Goal: Communication & Community: Answer question/provide support

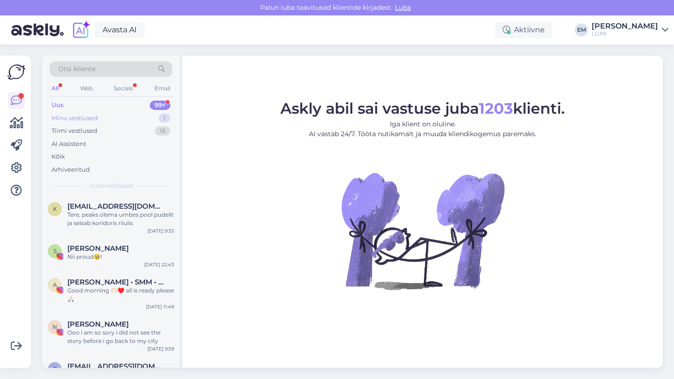
click at [137, 117] on div "Minu vestlused 1" at bounding box center [111, 118] width 123 height 13
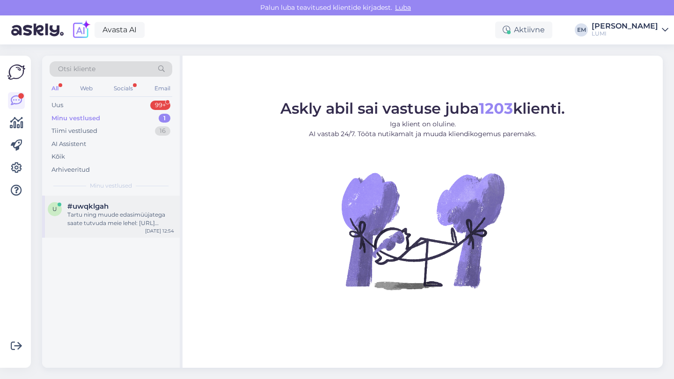
click at [135, 209] on div "#uwqklgah" at bounding box center [120, 206] width 107 height 8
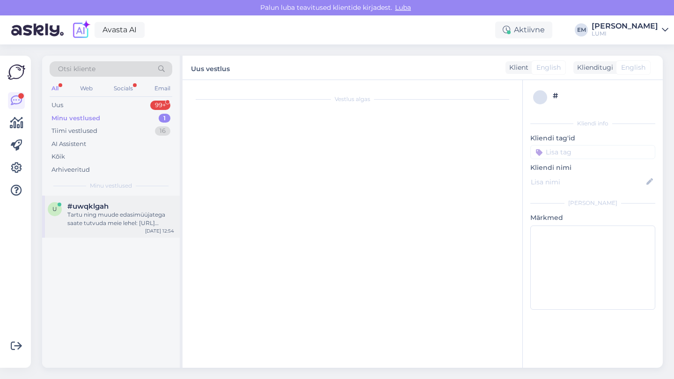
scroll to position [94, 0]
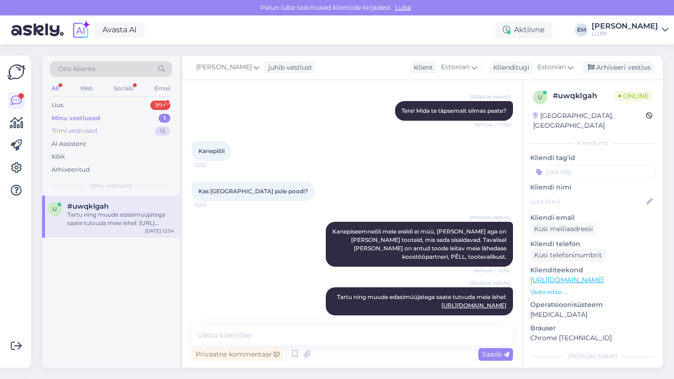
click at [135, 129] on div "Tiimi vestlused 16" at bounding box center [111, 131] width 123 height 13
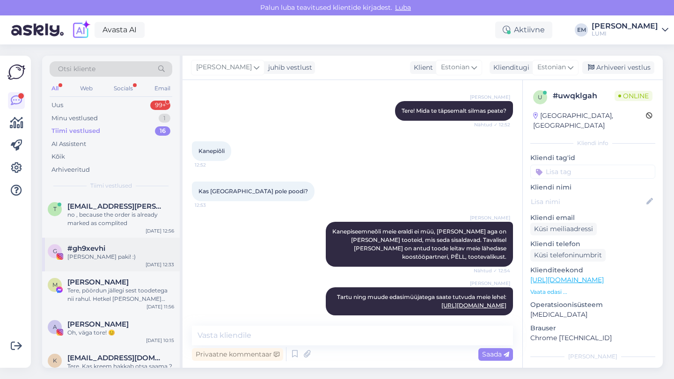
click at [131, 251] on div "#gh9xevhi" at bounding box center [120, 248] width 107 height 8
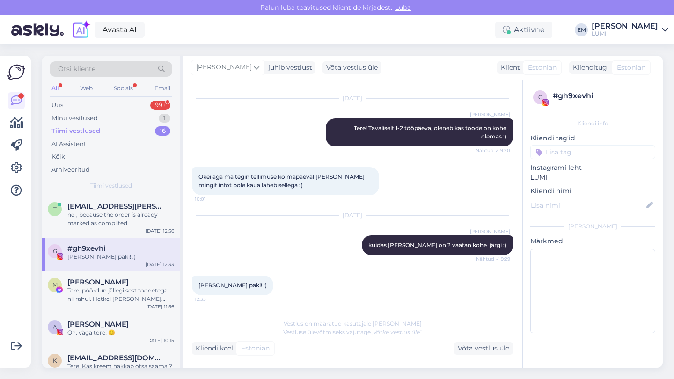
scroll to position [89, 0]
click at [133, 299] on div "M [PERSON_NAME] Tere, pöördun jällegi sest toodetega nii rahul. Hetkel [PERSON_…" at bounding box center [111, 293] width 138 height 42
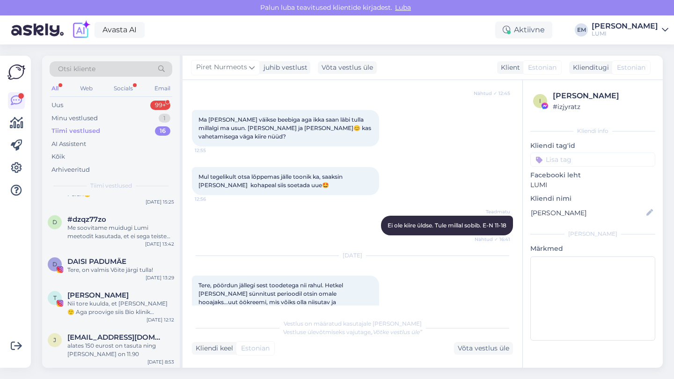
scroll to position [433, 0]
click at [129, 274] on div "D DAISI PADUMÄE Tere, on valmis Võite järgi tulla! [DATE] 13:29" at bounding box center [111, 269] width 138 height 34
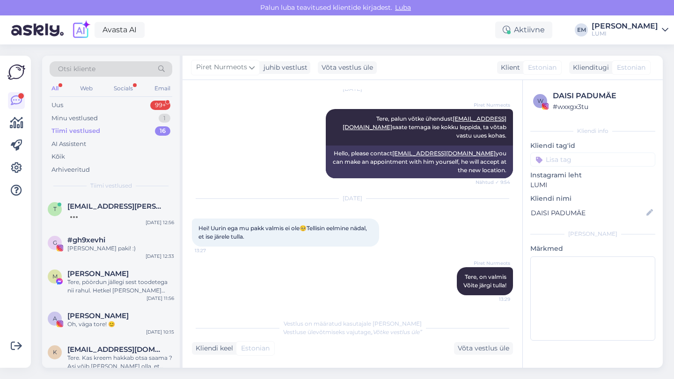
scroll to position [0, 0]
click at [103, 105] on div "Uus 99+" at bounding box center [111, 105] width 123 height 13
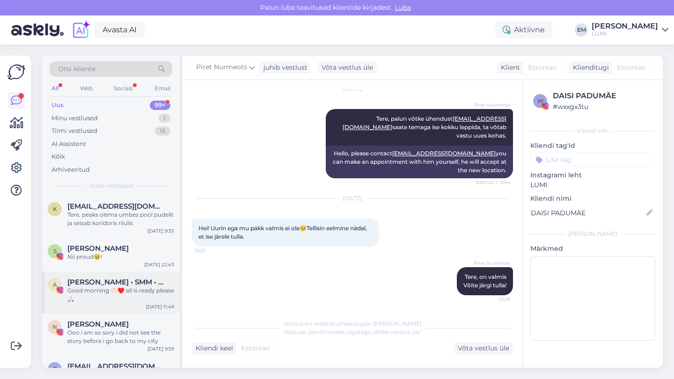
scroll to position [37, 0]
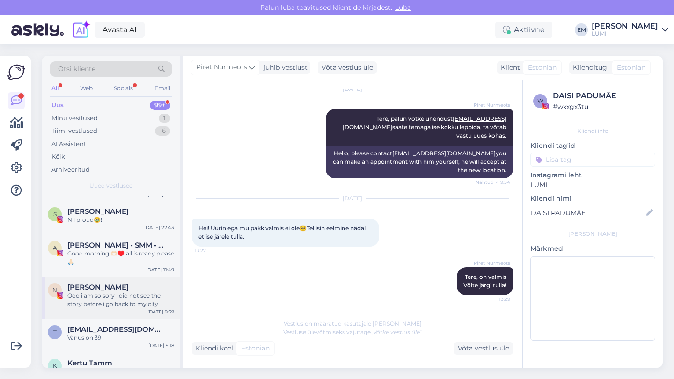
click at [104, 281] on div "N [PERSON_NAME] Ooo i am so sory i did not see the story before i go back to my…" at bounding box center [111, 298] width 138 height 42
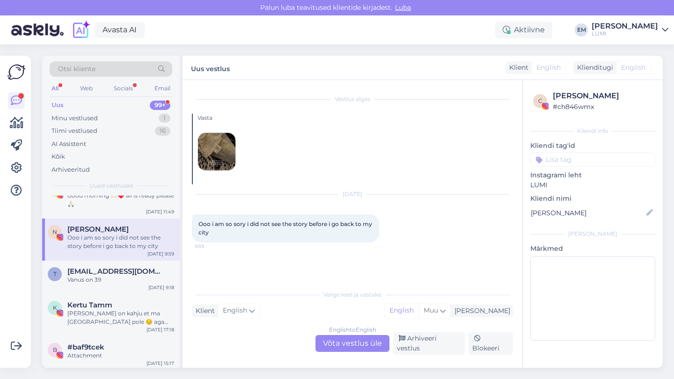
scroll to position [108, 0]
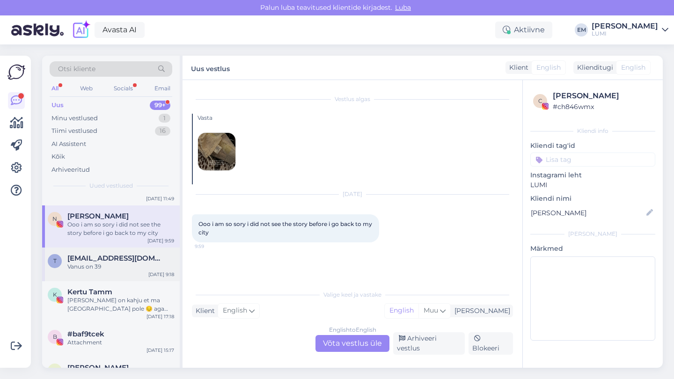
click at [106, 265] on div "Vanus on 39" at bounding box center [120, 267] width 107 height 8
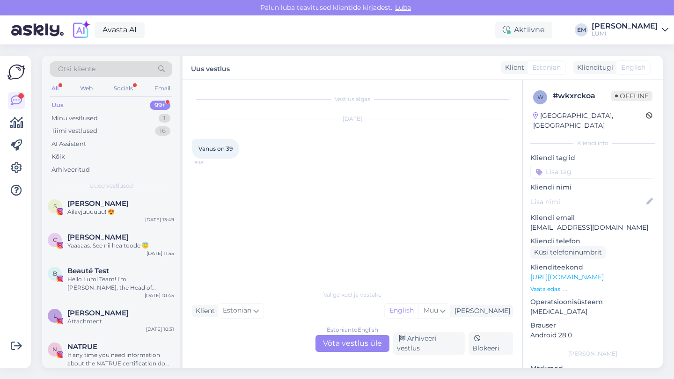
scroll to position [273, 0]
click at [107, 228] on div "C [PERSON_NAME]. See nii hea toode 😇 [DATE] 11:55" at bounding box center [111, 243] width 138 height 34
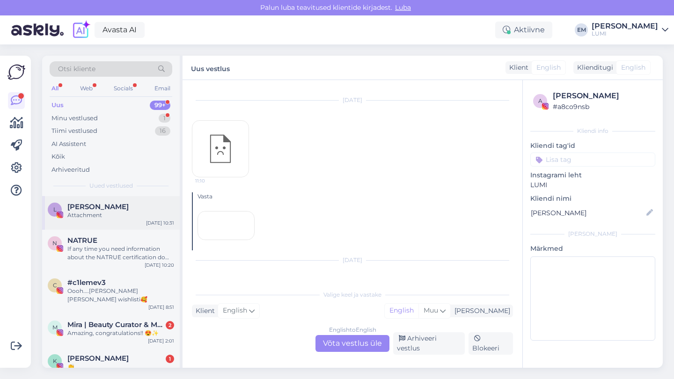
scroll to position [438, 0]
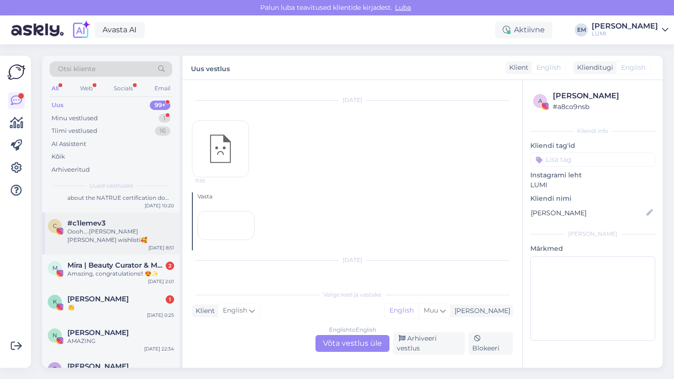
click at [107, 228] on div "Oooh....[PERSON_NAME] [PERSON_NAME] wishlisti🥰" at bounding box center [120, 236] width 107 height 17
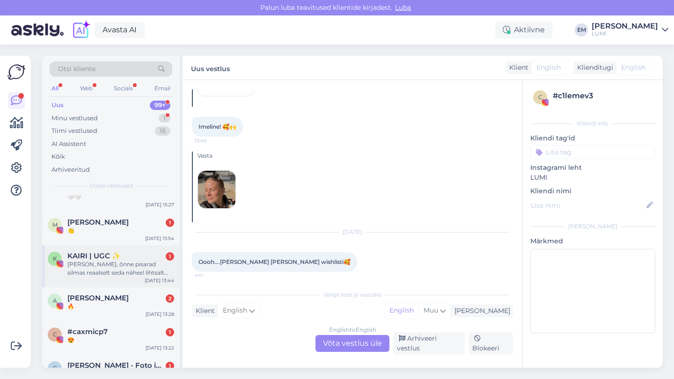
scroll to position [838, 0]
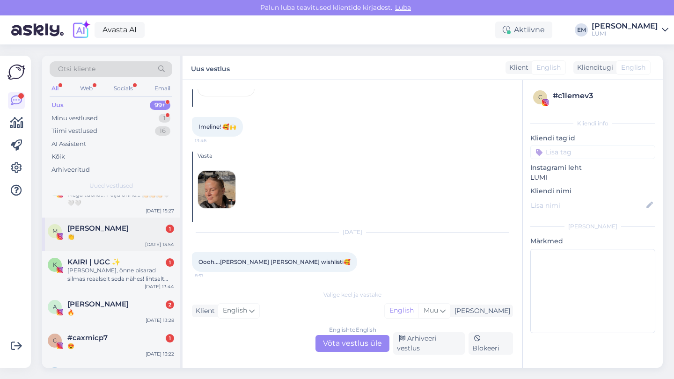
click at [107, 233] on div "👏" at bounding box center [120, 237] width 107 height 8
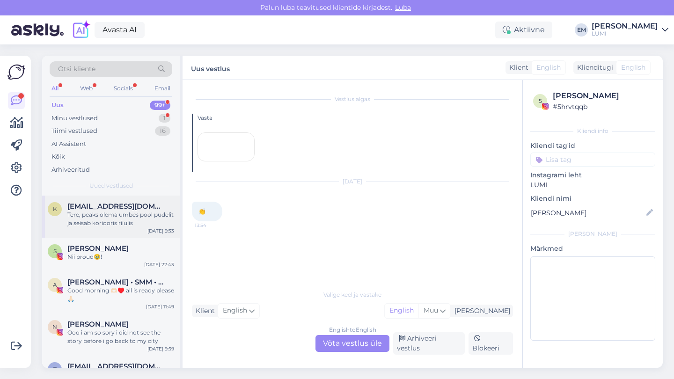
scroll to position [0, 0]
click at [117, 206] on span "[EMAIL_ADDRESS][DOMAIN_NAME]" at bounding box center [115, 206] width 97 height 8
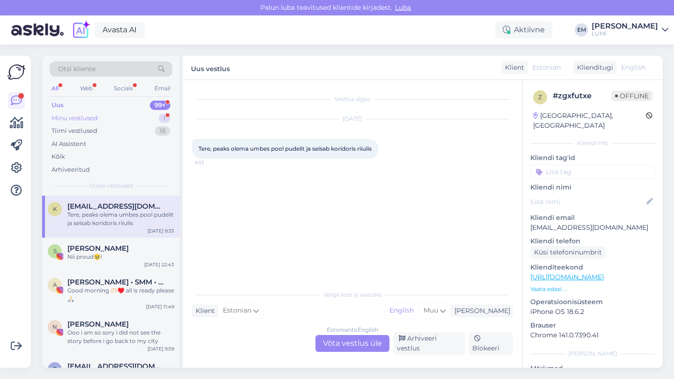
click at [125, 112] on div "Minu vestlused 1" at bounding box center [111, 118] width 123 height 13
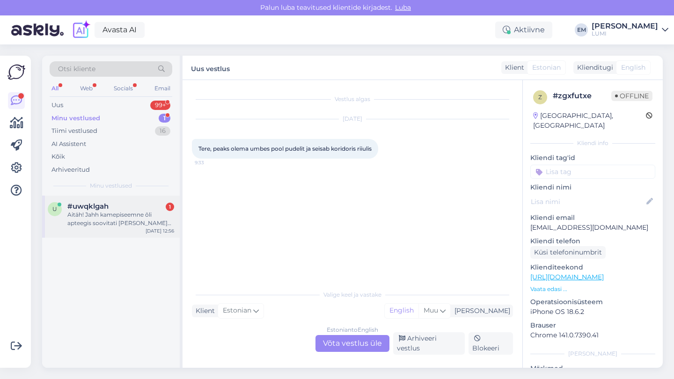
click at [123, 216] on div "Aitäh! Jahh kamepiseemne õli apteegis soovitati [PERSON_NAME] [PERSON_NAME]." at bounding box center [120, 219] width 107 height 17
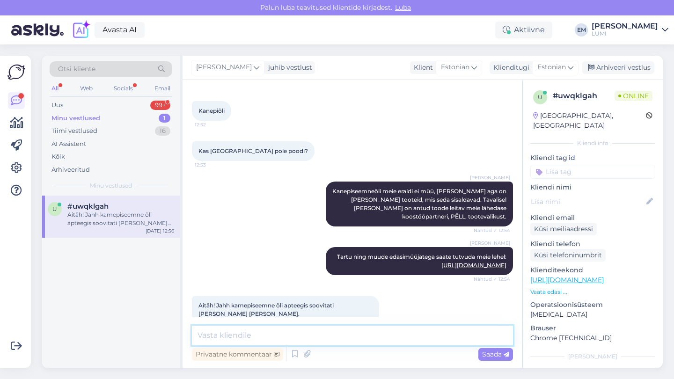
click at [282, 335] on textarea at bounding box center [352, 336] width 321 height 20
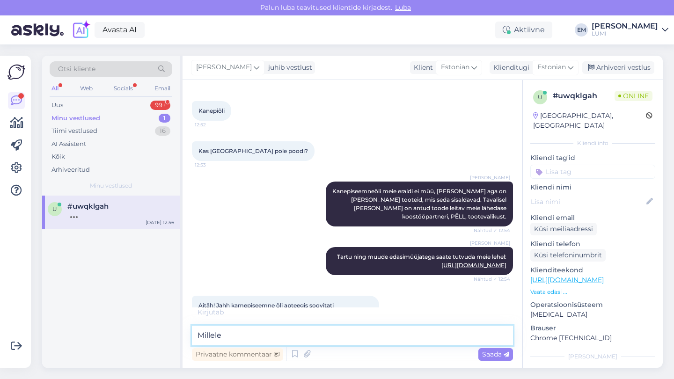
type textarea "Millele"
type textarea "M"
type textarea "S"
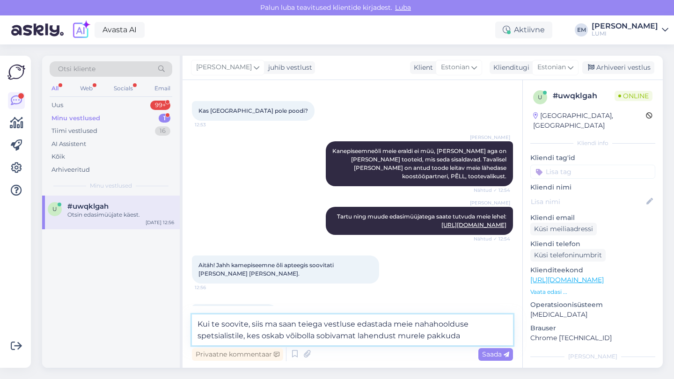
type textarea "Kui te soovite, siis ma saan teiega vestluse edastada meie nahahoolduse spetsia…"
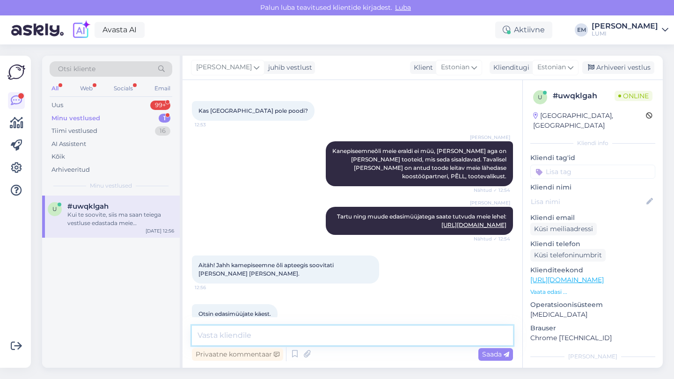
scroll to position [232, 0]
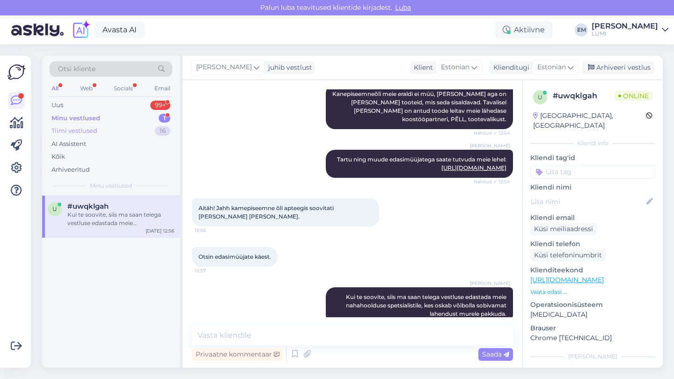
click at [99, 133] on div "Tiimi vestlused 16" at bounding box center [111, 131] width 123 height 13
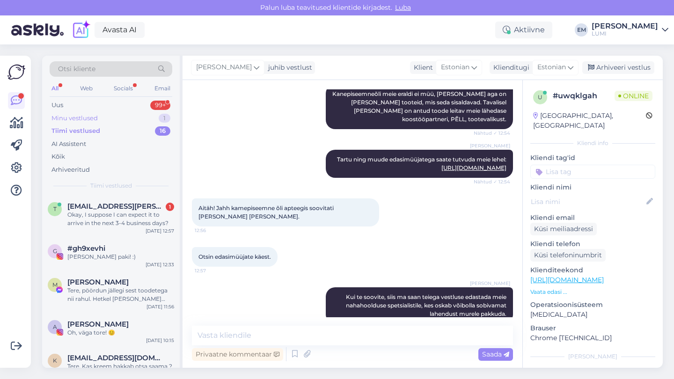
click at [99, 115] on div "Minu vestlused 1" at bounding box center [111, 118] width 123 height 13
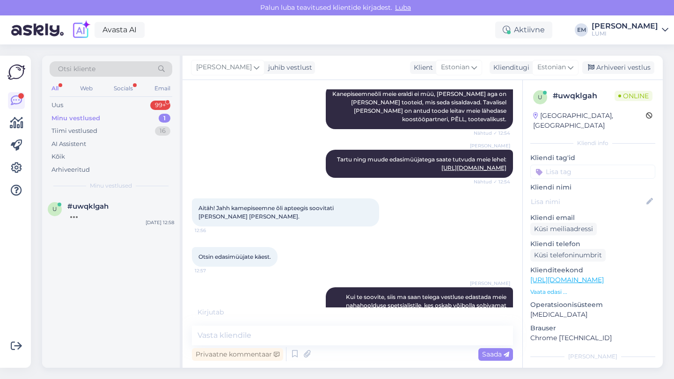
scroll to position [272, 0]
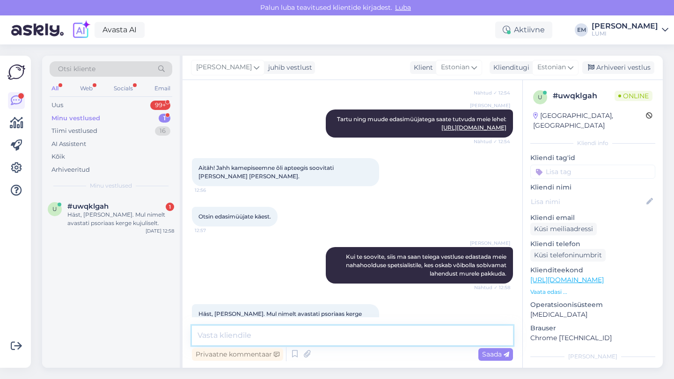
click at [336, 345] on textarea at bounding box center [352, 336] width 321 height 20
click at [254, 66] on icon at bounding box center [257, 67] width 6 height 10
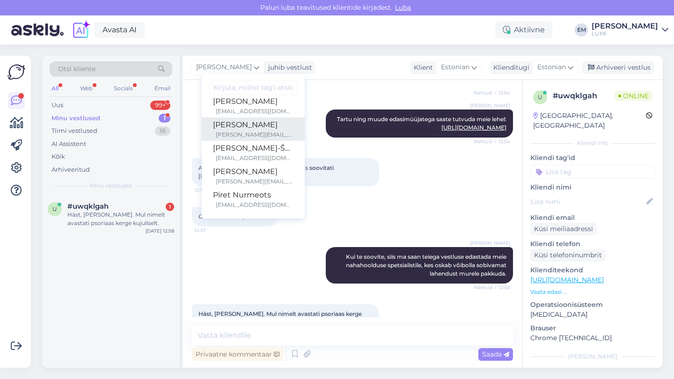
scroll to position [31, 0]
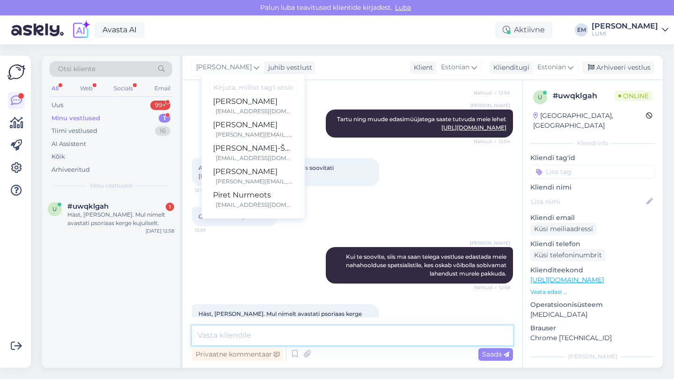
click at [248, 331] on textarea at bounding box center [352, 336] width 321 height 20
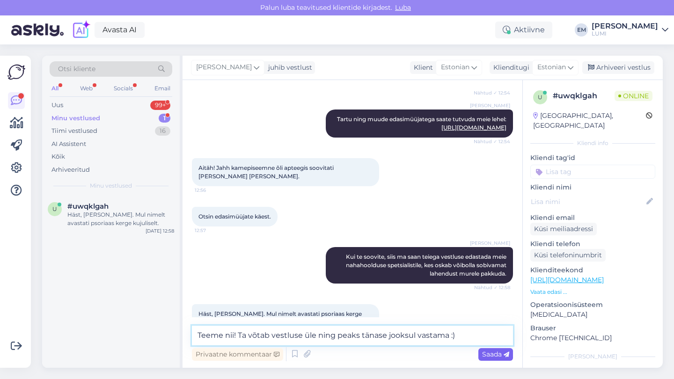
type textarea "Teeme nii! Ta võtab vestluse üle ning peaks tänase jooksul vastama :)"
click at [494, 352] on span "Saada" at bounding box center [495, 354] width 27 height 8
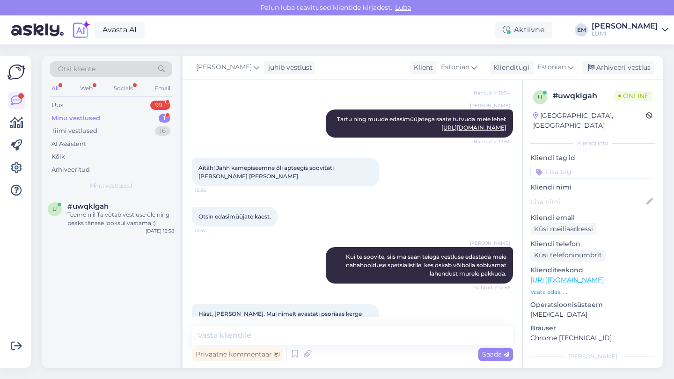
scroll to position [321, 0]
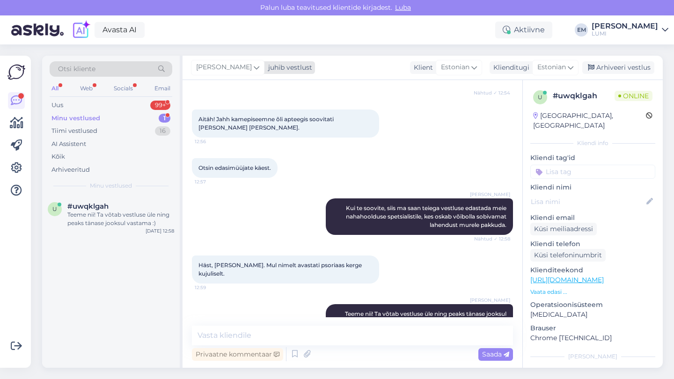
click at [207, 64] on span "[PERSON_NAME]" at bounding box center [224, 67] width 56 height 10
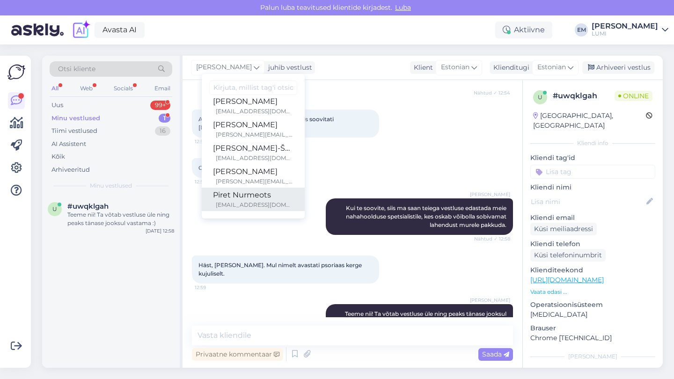
click at [236, 200] on div "Piret Nurmeots" at bounding box center [253, 195] width 81 height 11
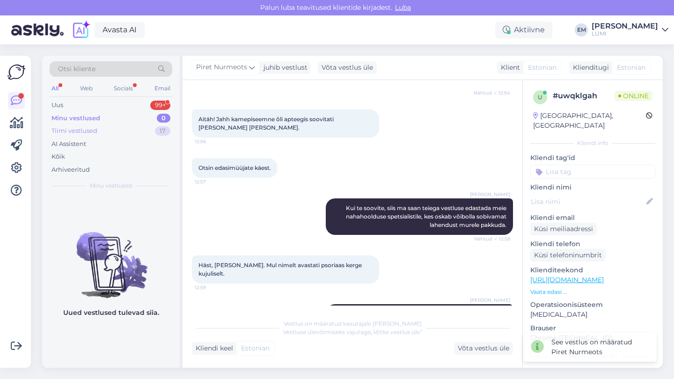
click at [87, 129] on div "Tiimi vestlused" at bounding box center [75, 130] width 46 height 9
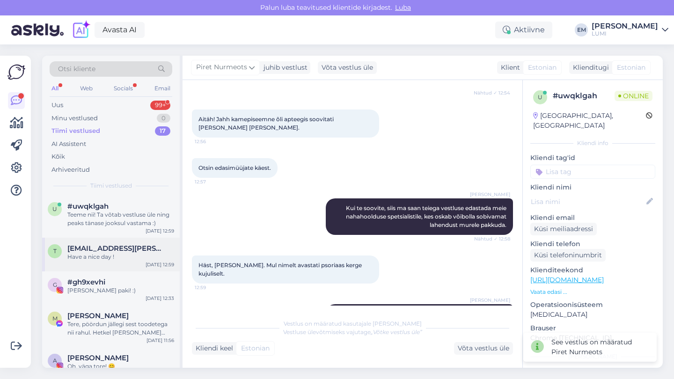
click at [111, 247] on span "[EMAIL_ADDRESS][PERSON_NAME][DOMAIN_NAME]" at bounding box center [115, 248] width 97 height 8
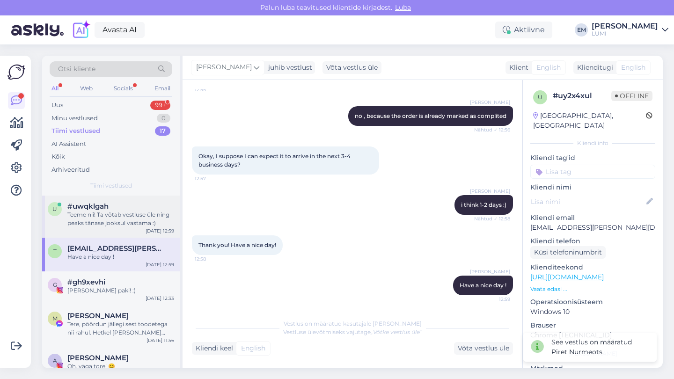
click at [112, 218] on div "Teeme nii! Ta võtab vestluse üle ning peaks tänase jooksul vastama :)" at bounding box center [120, 219] width 107 height 17
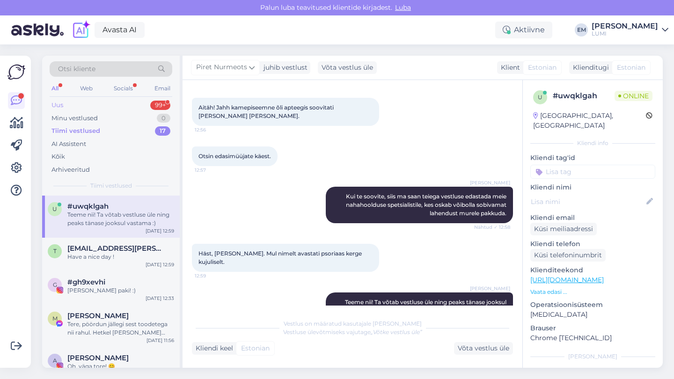
click at [104, 105] on div "Uus 99+" at bounding box center [111, 105] width 123 height 13
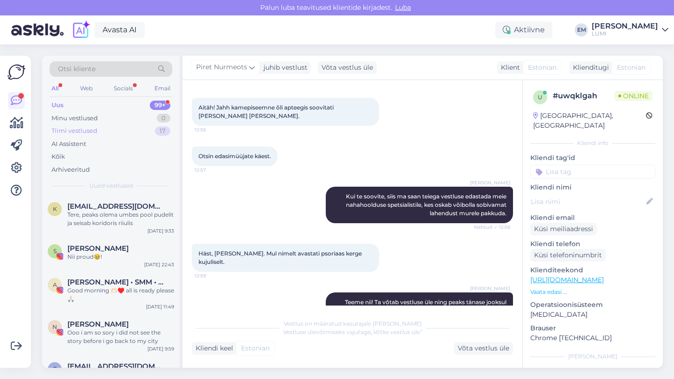
click at [104, 135] on div "Tiimi vestlused 17" at bounding box center [111, 131] width 123 height 13
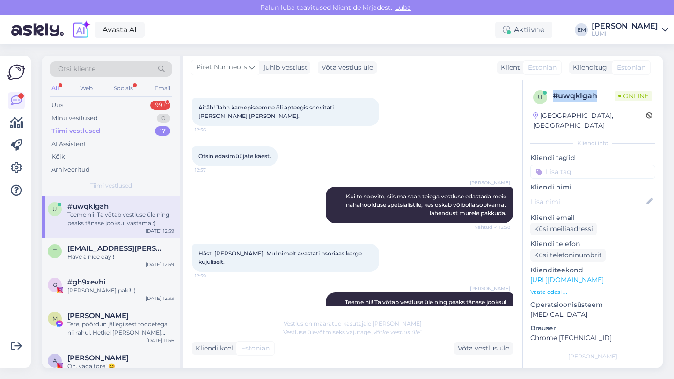
drag, startPoint x: 597, startPoint y: 95, endPoint x: 553, endPoint y: 98, distance: 43.6
click at [553, 98] on div "# uwqklgah" at bounding box center [584, 95] width 62 height 11
copy div "# uwqklgah"
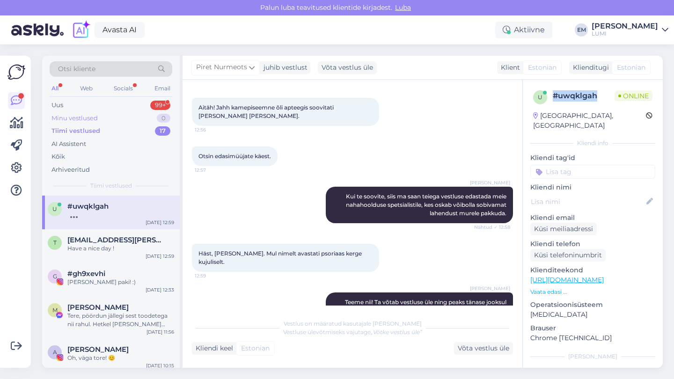
click at [112, 113] on div "Minu vestlused 0" at bounding box center [111, 118] width 123 height 13
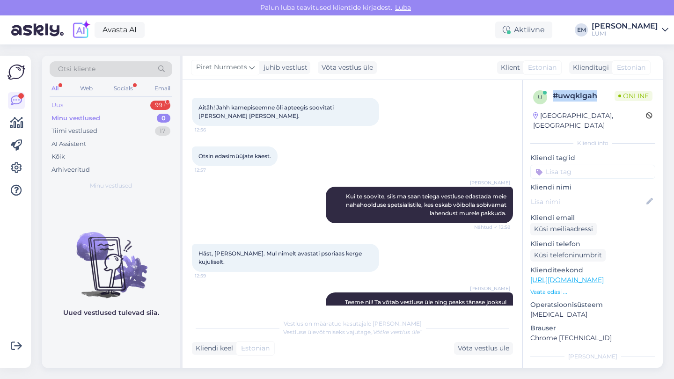
click at [111, 104] on div "Uus 99+" at bounding box center [111, 105] width 123 height 13
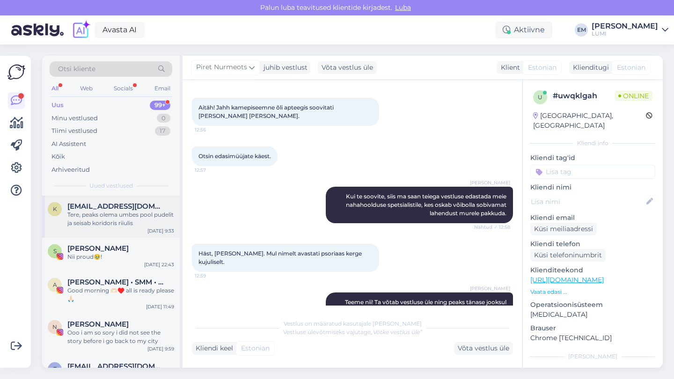
click at [105, 229] on div "K [EMAIL_ADDRESS][DOMAIN_NAME] Tere, peaks olema umbes pool pudelit ja seisab k…" at bounding box center [111, 217] width 138 height 42
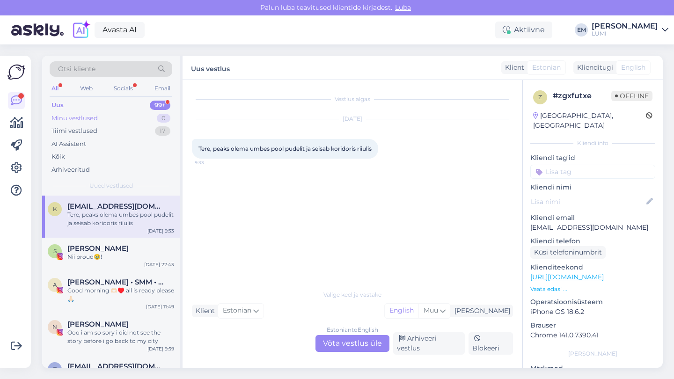
click at [105, 123] on div "Minu vestlused 0" at bounding box center [111, 118] width 123 height 13
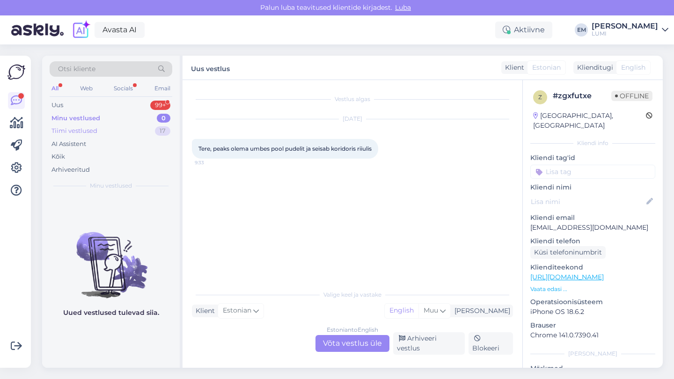
click at [105, 131] on div "Tiimi vestlused 17" at bounding box center [111, 131] width 123 height 13
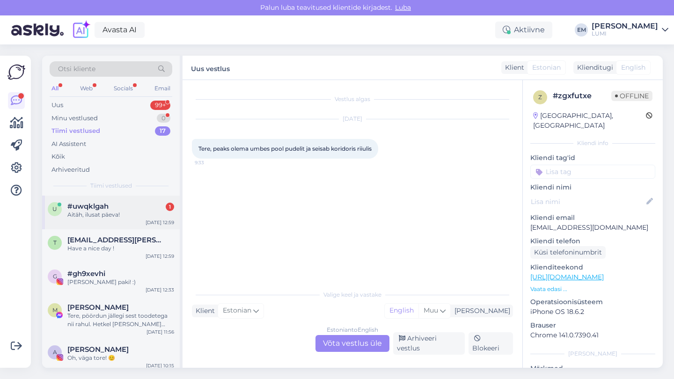
click at [152, 214] on div "Aitäh, ilusat päeva!" at bounding box center [120, 215] width 107 height 8
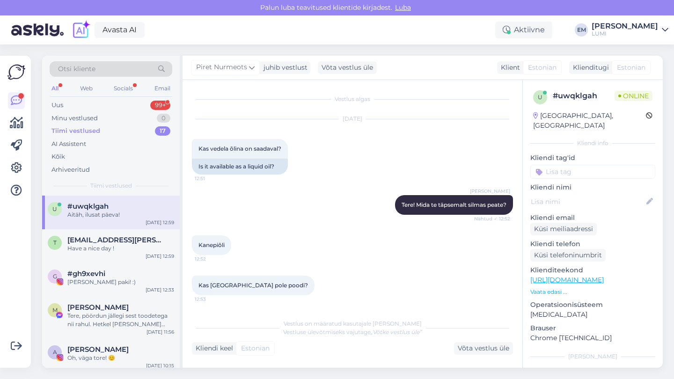
scroll to position [373, 0]
